Goal: Information Seeking & Learning: Check status

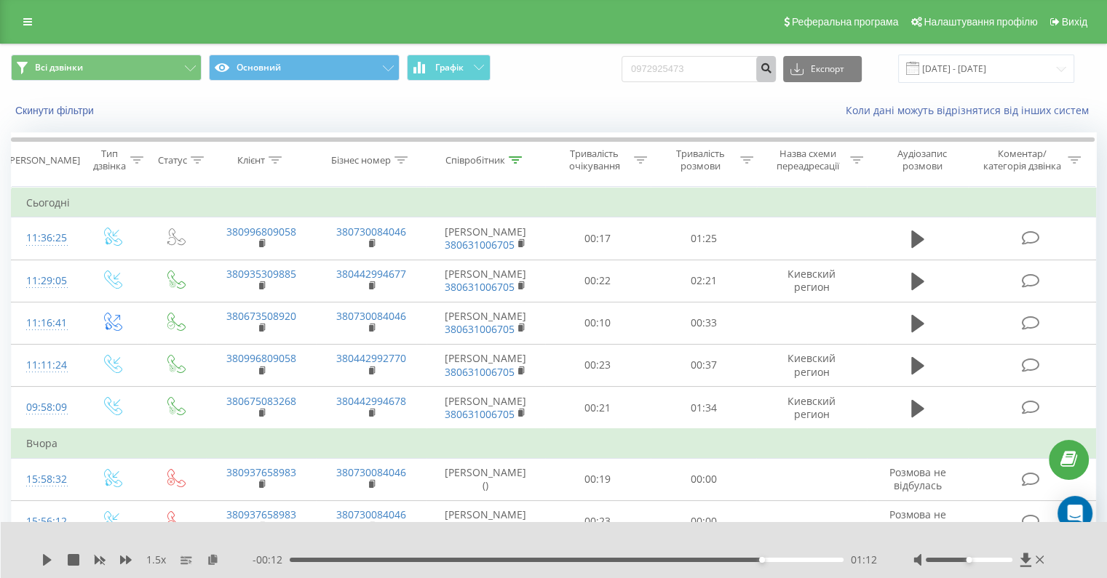
type input "0972925473"
click at [772, 69] on icon "submit" at bounding box center [766, 66] width 12 height 9
